Goal: Task Accomplishment & Management: Manage account settings

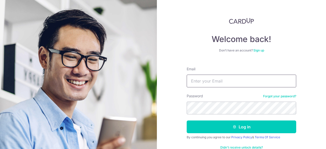
click at [218, 78] on input "Email" at bounding box center [242, 81] width 110 height 13
type input "[EMAIL_ADDRESS][DOMAIN_NAME]"
click at [187, 121] on button "Log in" at bounding box center [242, 127] width 110 height 13
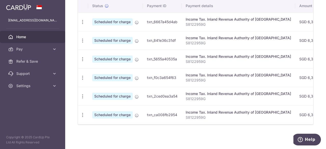
scroll to position [108, 0]
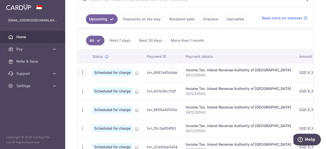
click at [84, 71] on icon "button" at bounding box center [82, 72] width 5 height 5
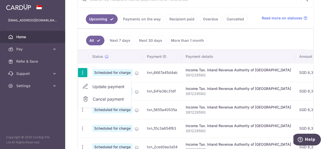
click at [102, 86] on span "Update payment" at bounding box center [110, 87] width 35 height 6
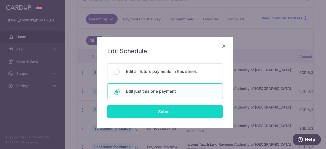
click at [140, 105] on input "Submit" at bounding box center [165, 111] width 116 height 13
radio input "true"
type input "6,366.47"
type input "[DATE]"
type input "S8122959G"
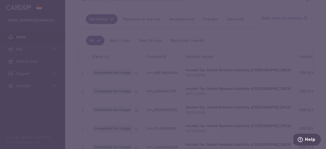
type input "OCBCTAX173"
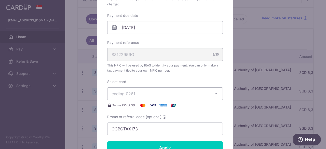
scroll to position [178, 0]
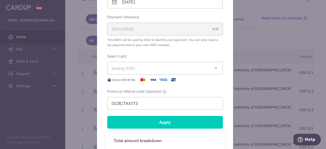
click at [207, 70] on span "ending 0261" at bounding box center [161, 68] width 98 height 6
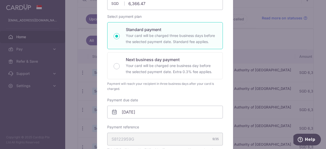
scroll to position [8, 0]
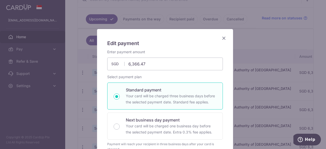
click at [222, 38] on icon "Close" at bounding box center [224, 38] width 6 height 6
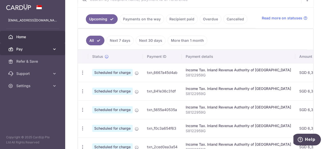
click at [55, 48] on icon at bounding box center [54, 49] width 5 height 5
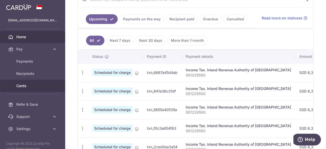
click at [24, 88] on span "Cards" at bounding box center [33, 85] width 34 height 5
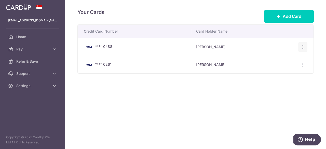
click at [302, 47] on icon "button" at bounding box center [303, 46] width 5 height 5
click at [283, 75] on span "Delete" at bounding box center [286, 73] width 35 height 6
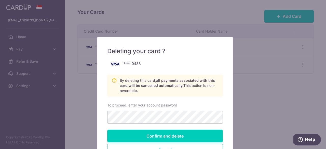
scroll to position [25, 0]
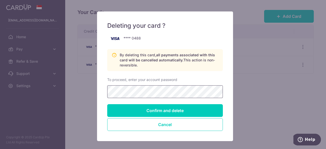
click at [107, 104] on input "Confirm and delete" at bounding box center [165, 110] width 116 height 13
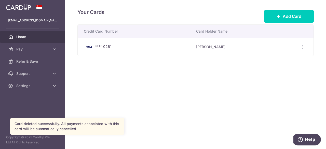
click at [22, 36] on span "Home" at bounding box center [33, 36] width 34 height 5
